Goal: Task Accomplishment & Management: Manage account settings

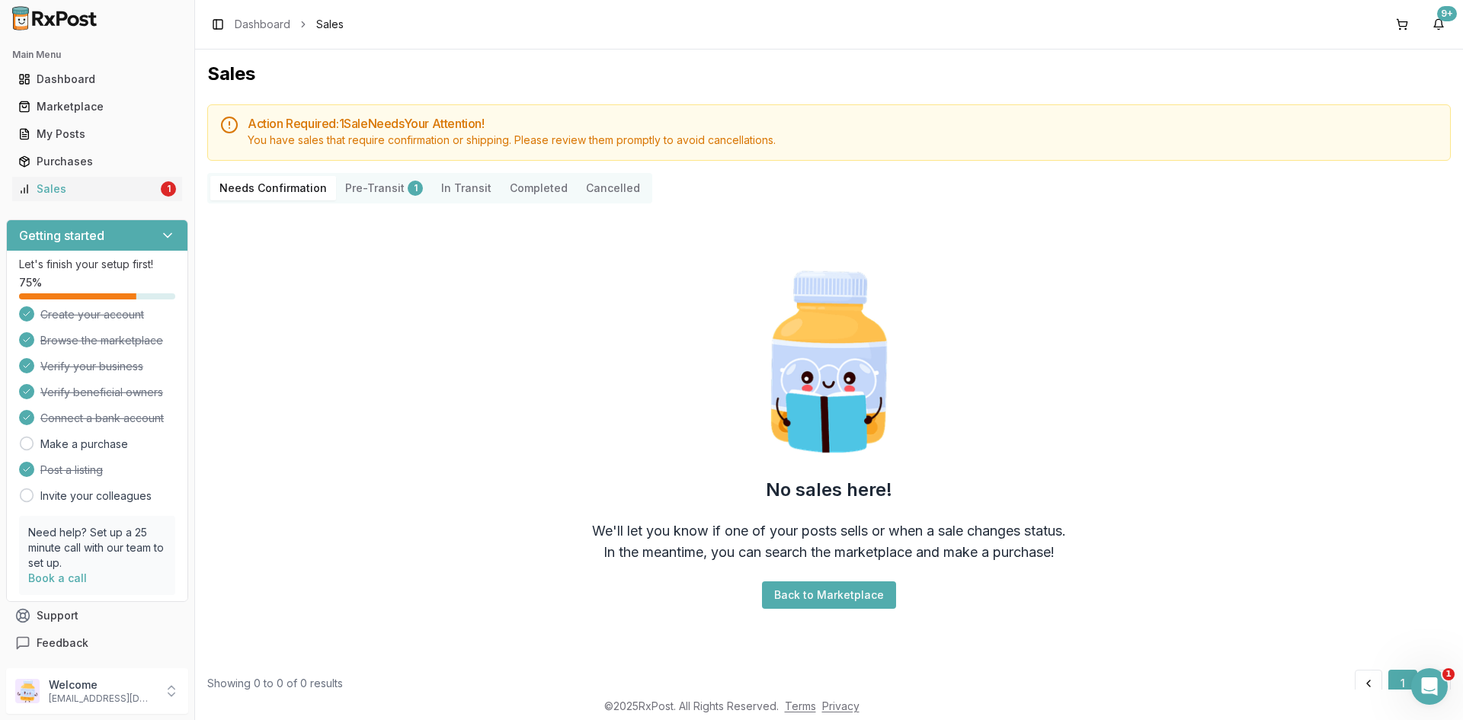
click at [120, 175] on ul "Dashboard Marketplace My Posts Purchases Sales 1" at bounding box center [97, 134] width 182 height 134
click at [118, 188] on div "Sales" at bounding box center [87, 188] width 139 height 15
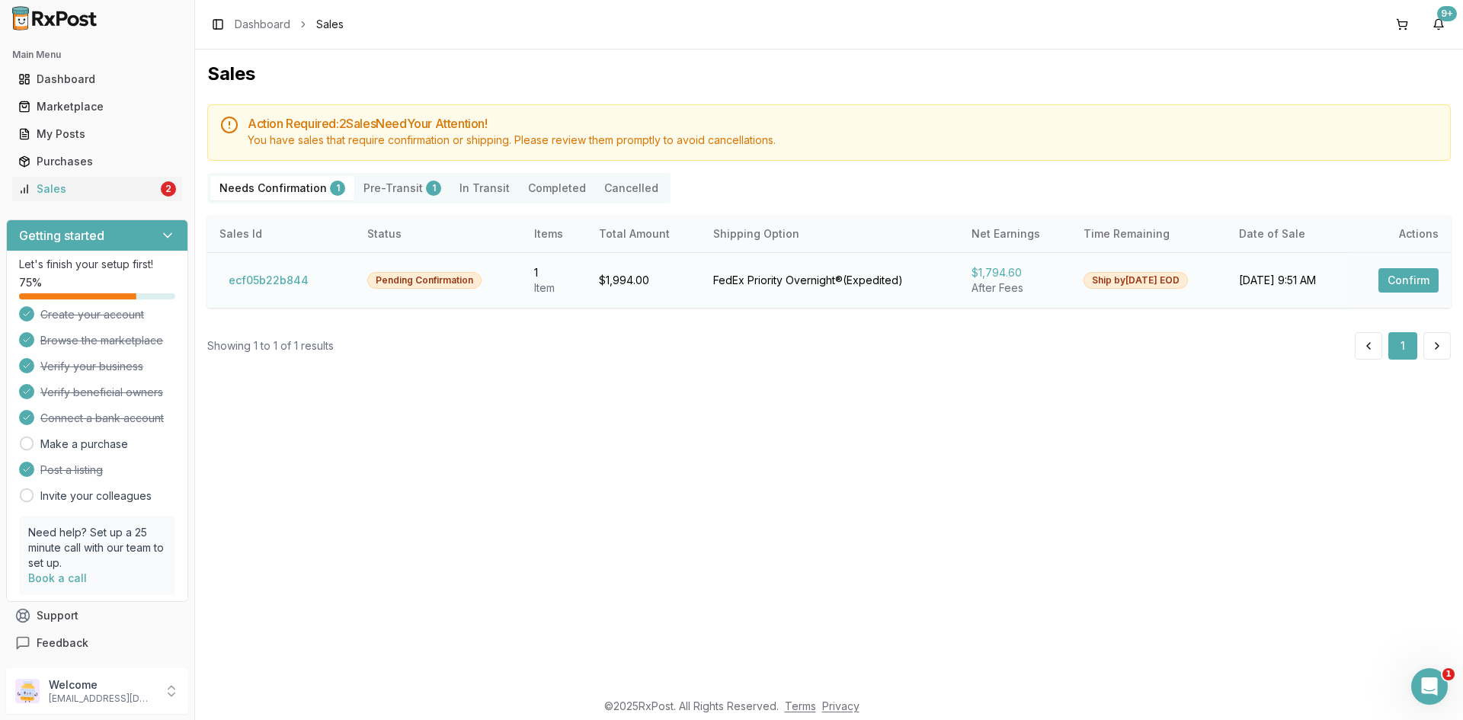
click at [1433, 285] on button "Confirm" at bounding box center [1408, 280] width 60 height 24
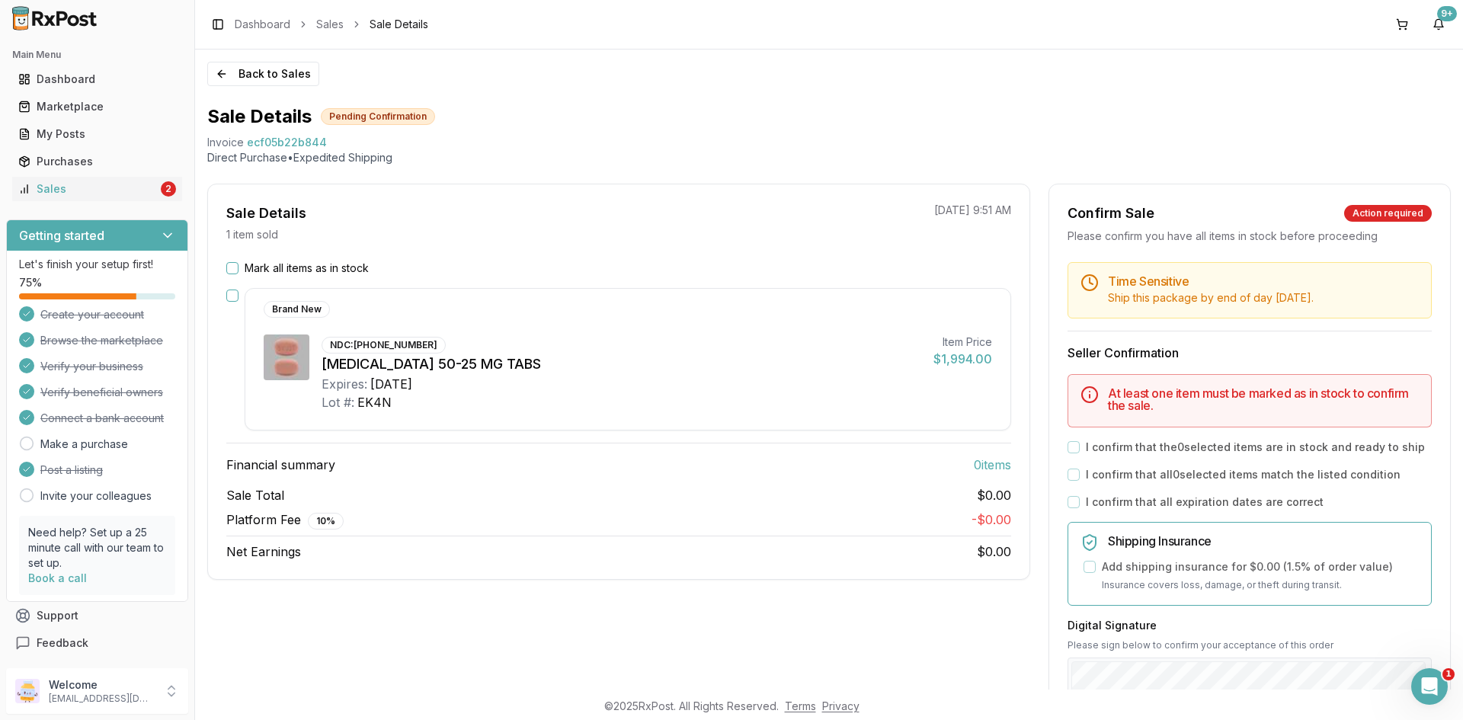
scroll to position [76, 0]
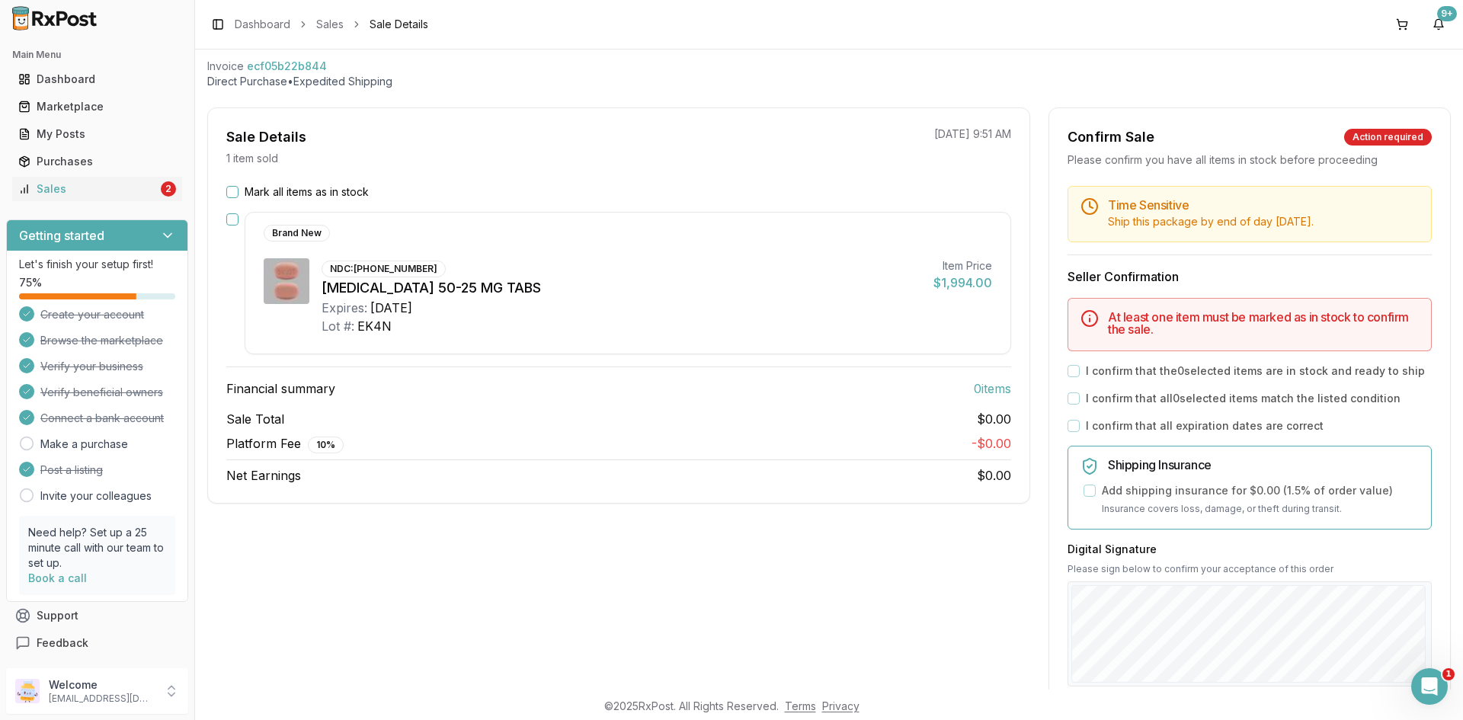
click at [232, 190] on button "Mark all items as in stock" at bounding box center [232, 192] width 12 height 12
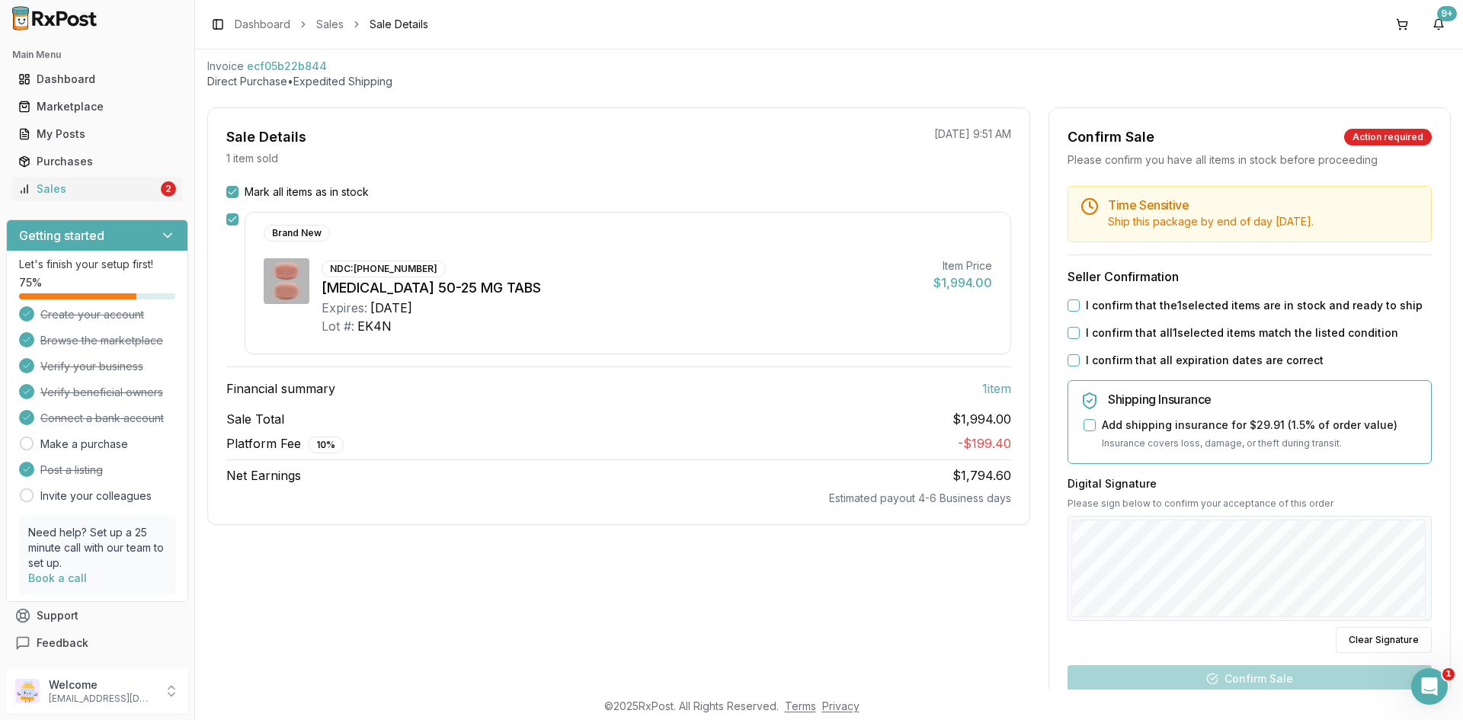
click at [1071, 309] on div "I confirm that the 1 selected items are in stock and ready to ship" at bounding box center [1249, 305] width 364 height 15
click at [1074, 306] on button "I confirm that the 1 selected items are in stock and ready to ship" at bounding box center [1073, 305] width 12 height 12
click at [1074, 334] on button "I confirm that all 1 selected items match the listed condition" at bounding box center [1073, 333] width 12 height 12
drag, startPoint x: 1073, startPoint y: 354, endPoint x: 1075, endPoint y: 374, distance: 19.9
click at [1073, 357] on button "I confirm that all expiration dates are correct" at bounding box center [1073, 360] width 12 height 12
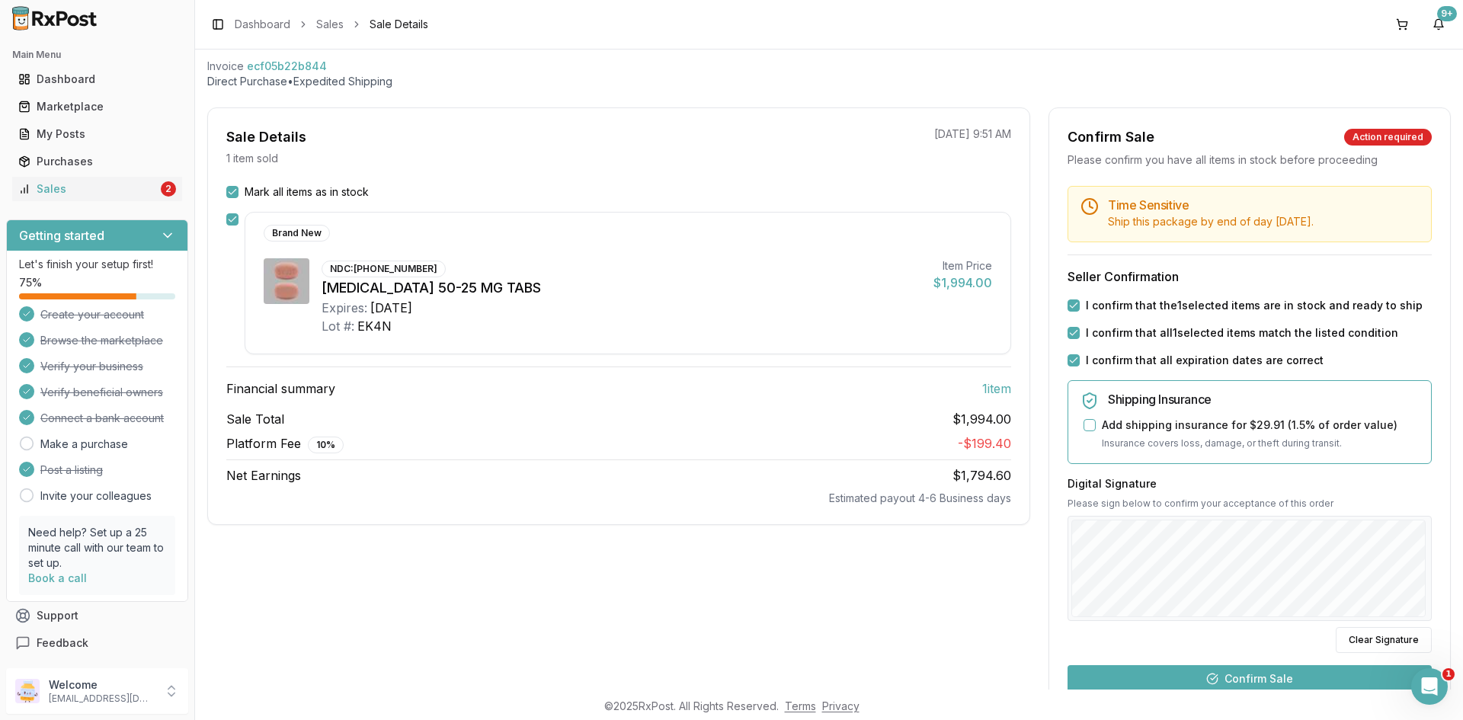
click at [1309, 672] on button "Confirm Sale" at bounding box center [1249, 678] width 364 height 27
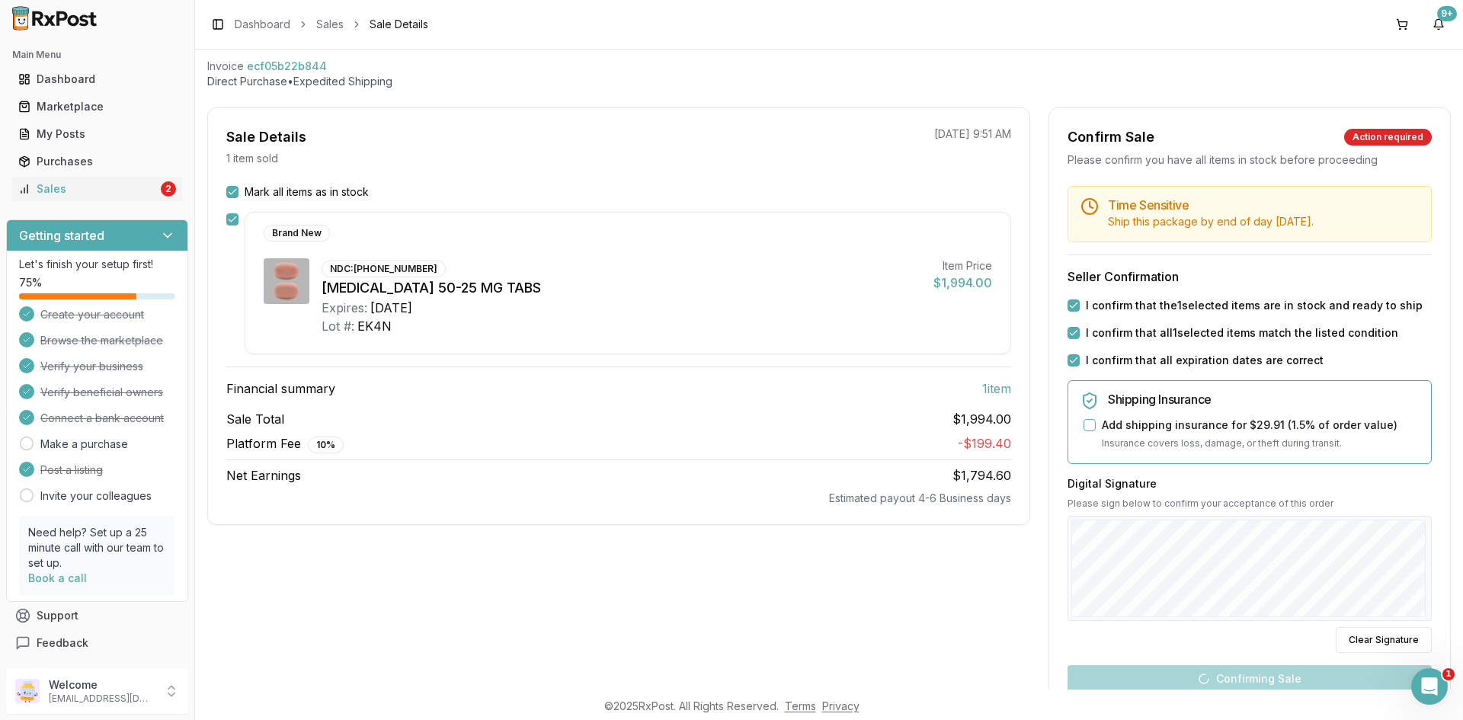
scroll to position [0, 0]
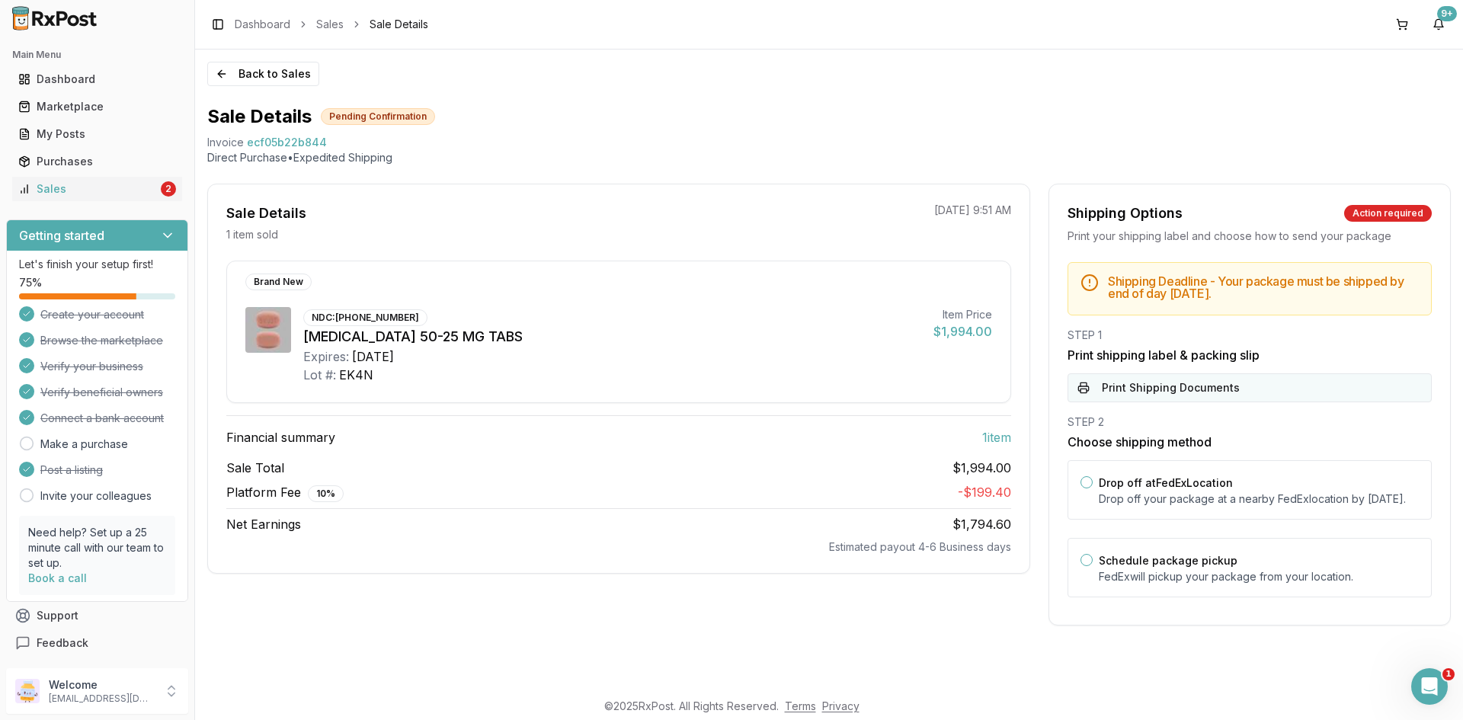
click at [1225, 387] on button "Print Shipping Documents" at bounding box center [1249, 387] width 364 height 29
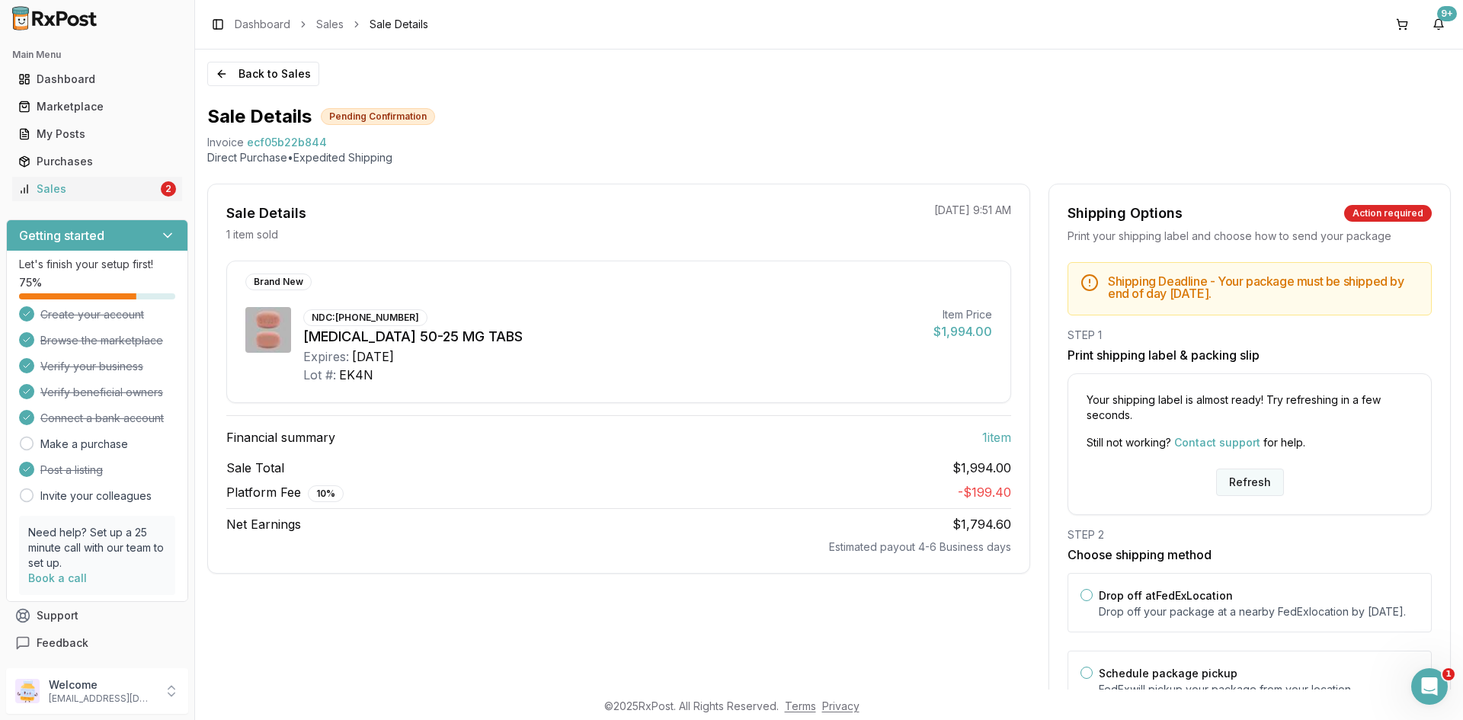
click at [1233, 481] on button "Refresh" at bounding box center [1250, 481] width 68 height 27
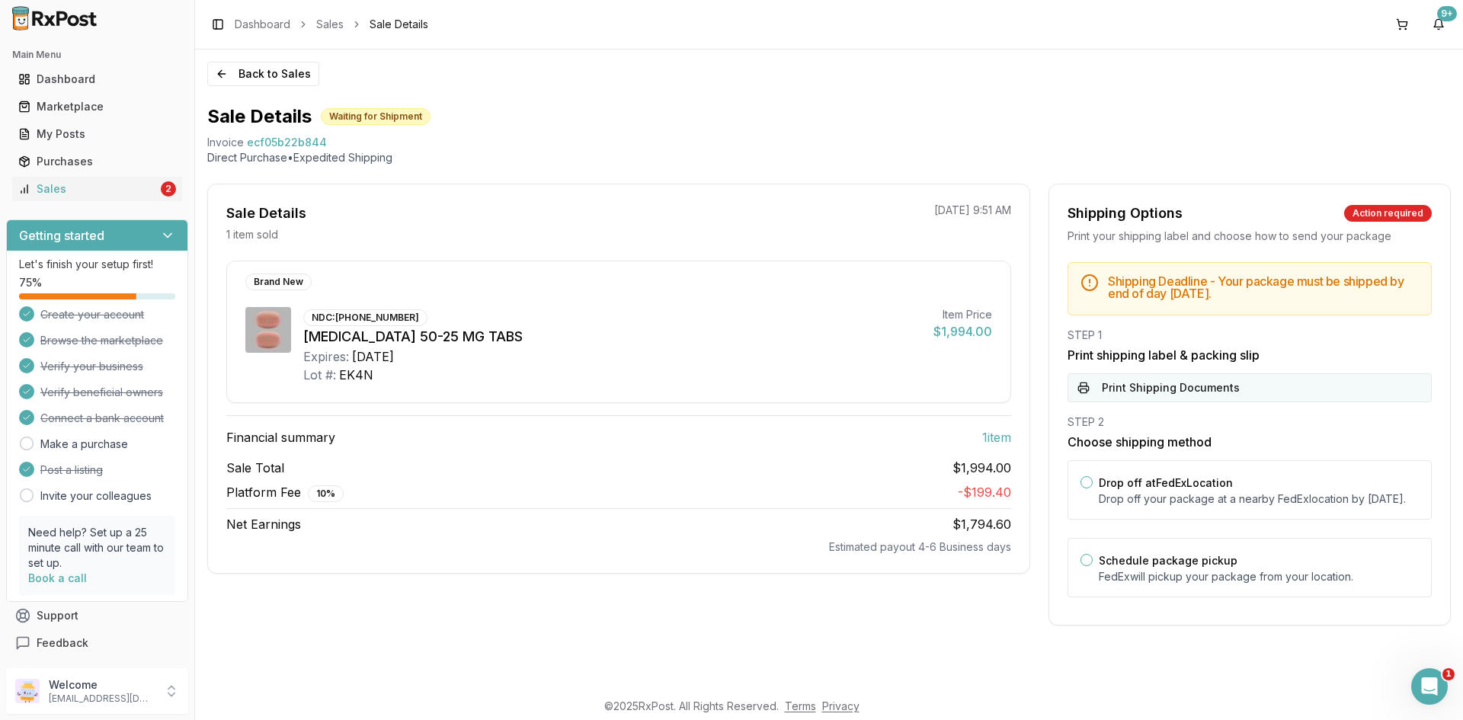
click at [1129, 390] on button "Print Shipping Documents" at bounding box center [1249, 387] width 364 height 29
click at [143, 187] on div "Sales" at bounding box center [87, 188] width 139 height 15
